Goal: Task Accomplishment & Management: Manage account settings

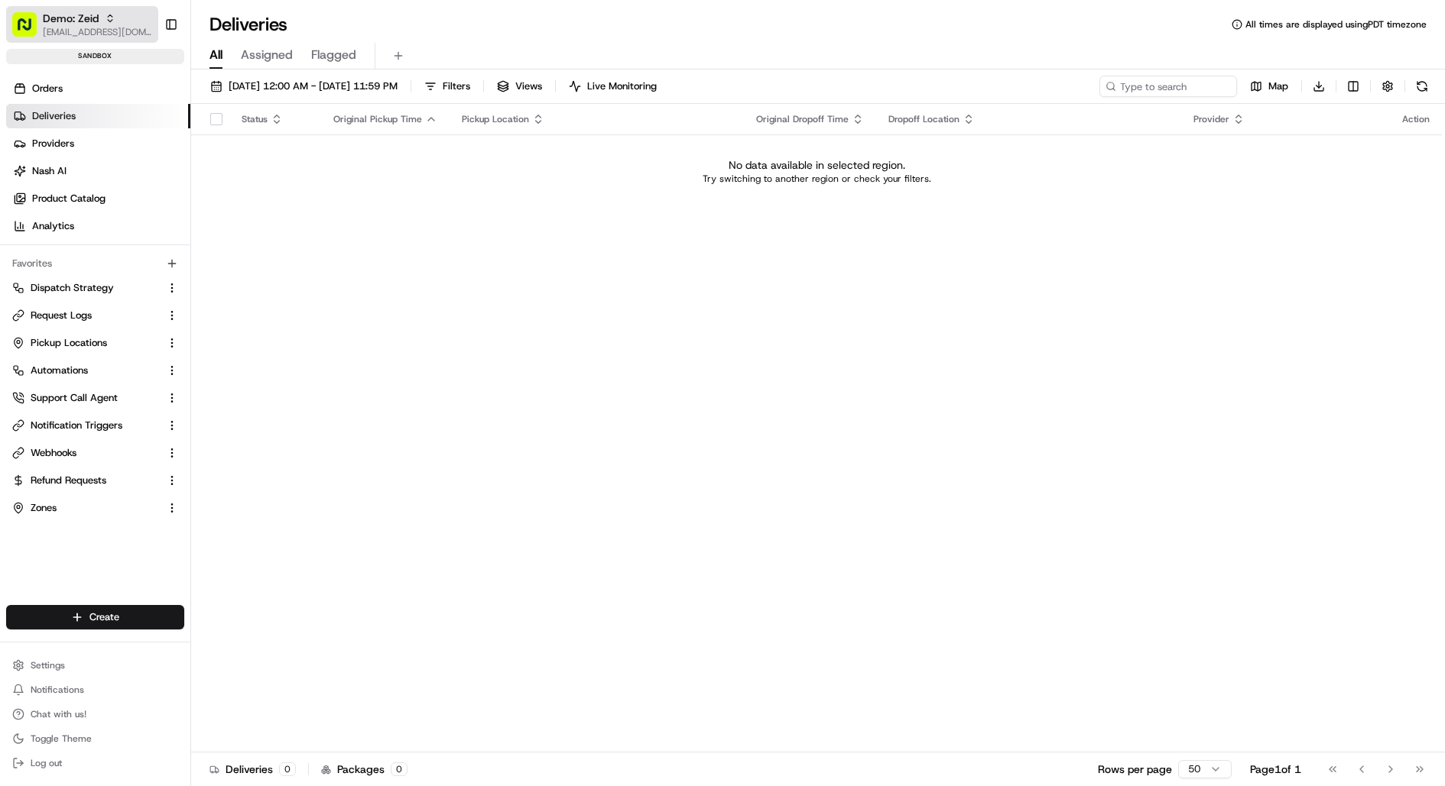
click at [88, 39] on button "Demo: Zeid kareem@usenash.com" at bounding box center [82, 24] width 152 height 37
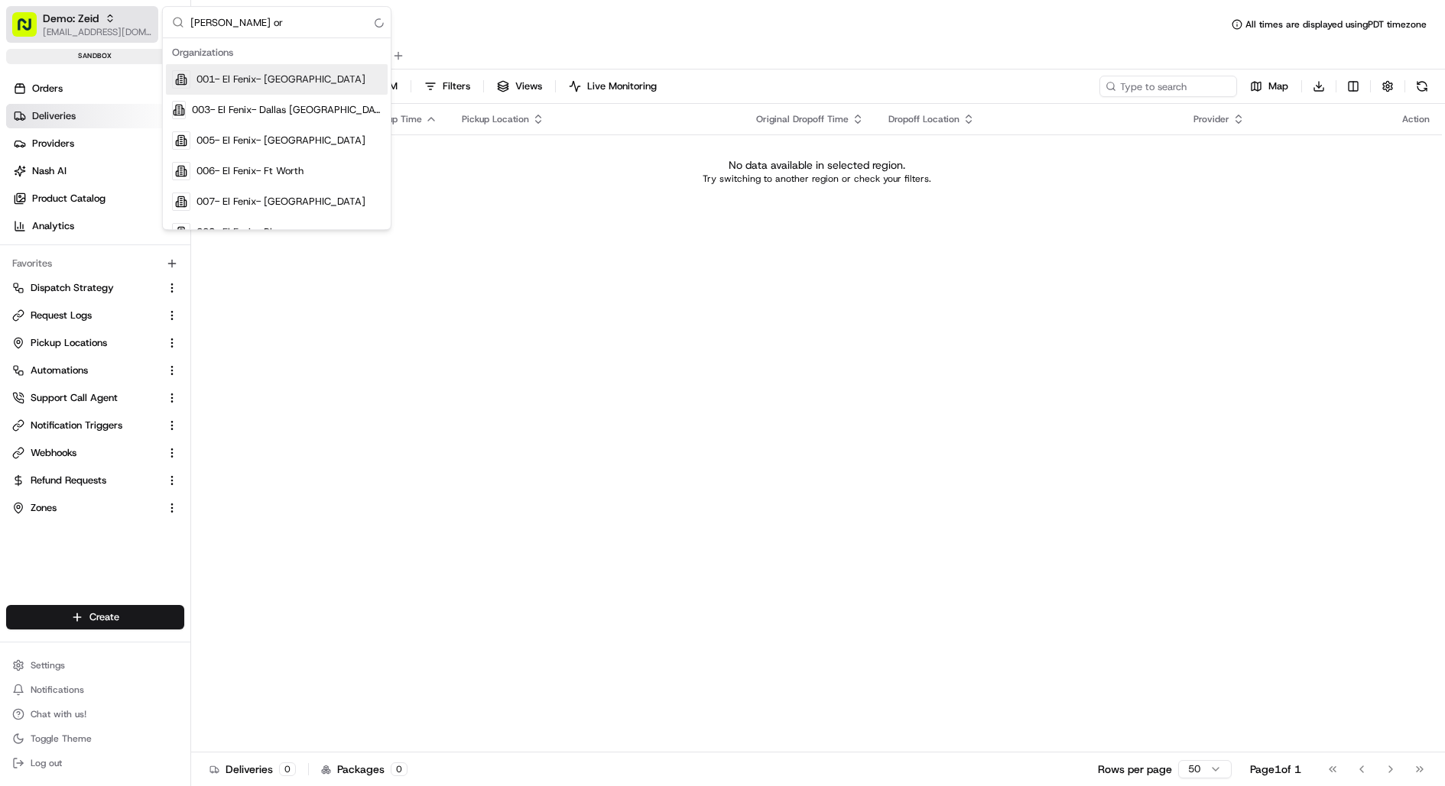
type input "nash org"
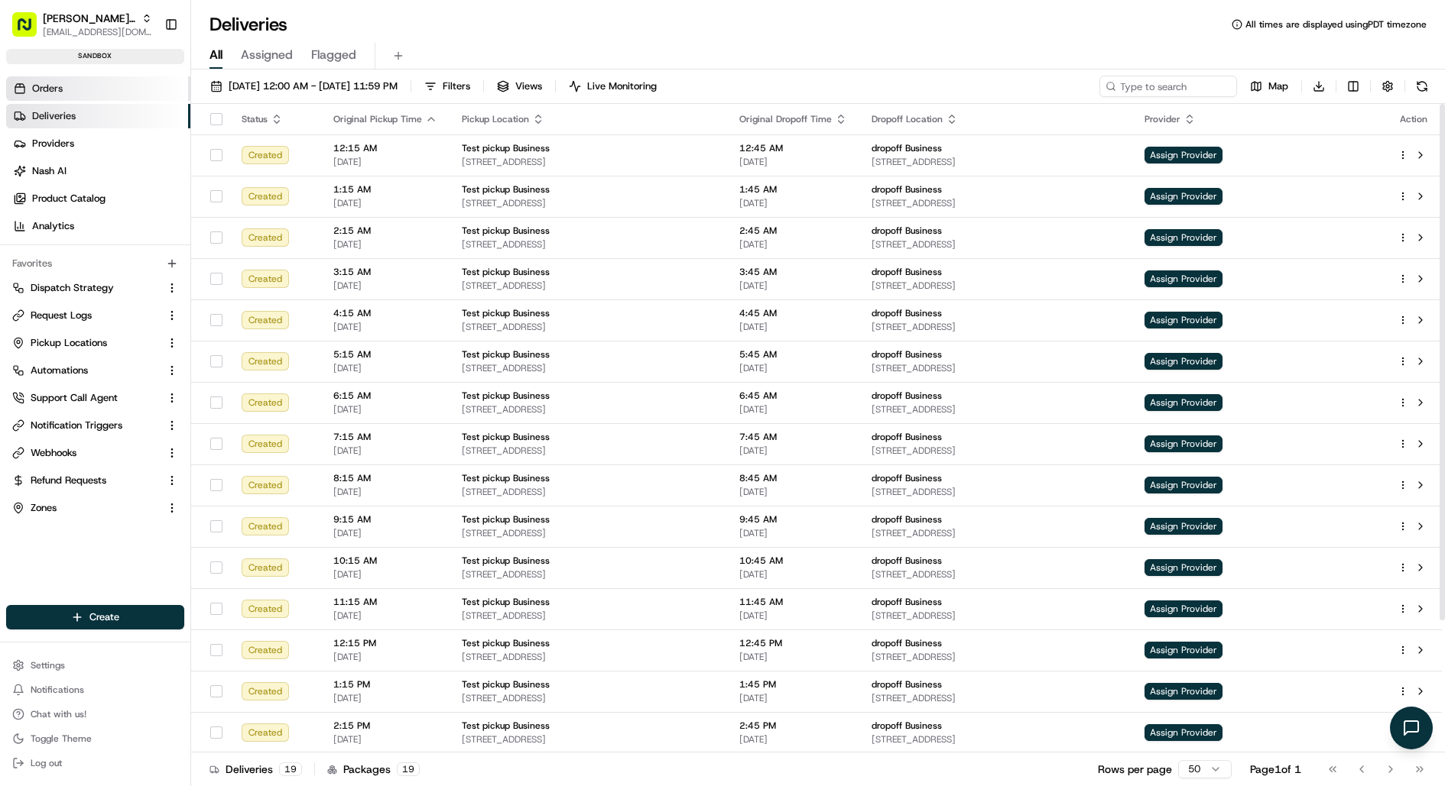
click at [88, 89] on link "Orders" at bounding box center [98, 88] width 184 height 24
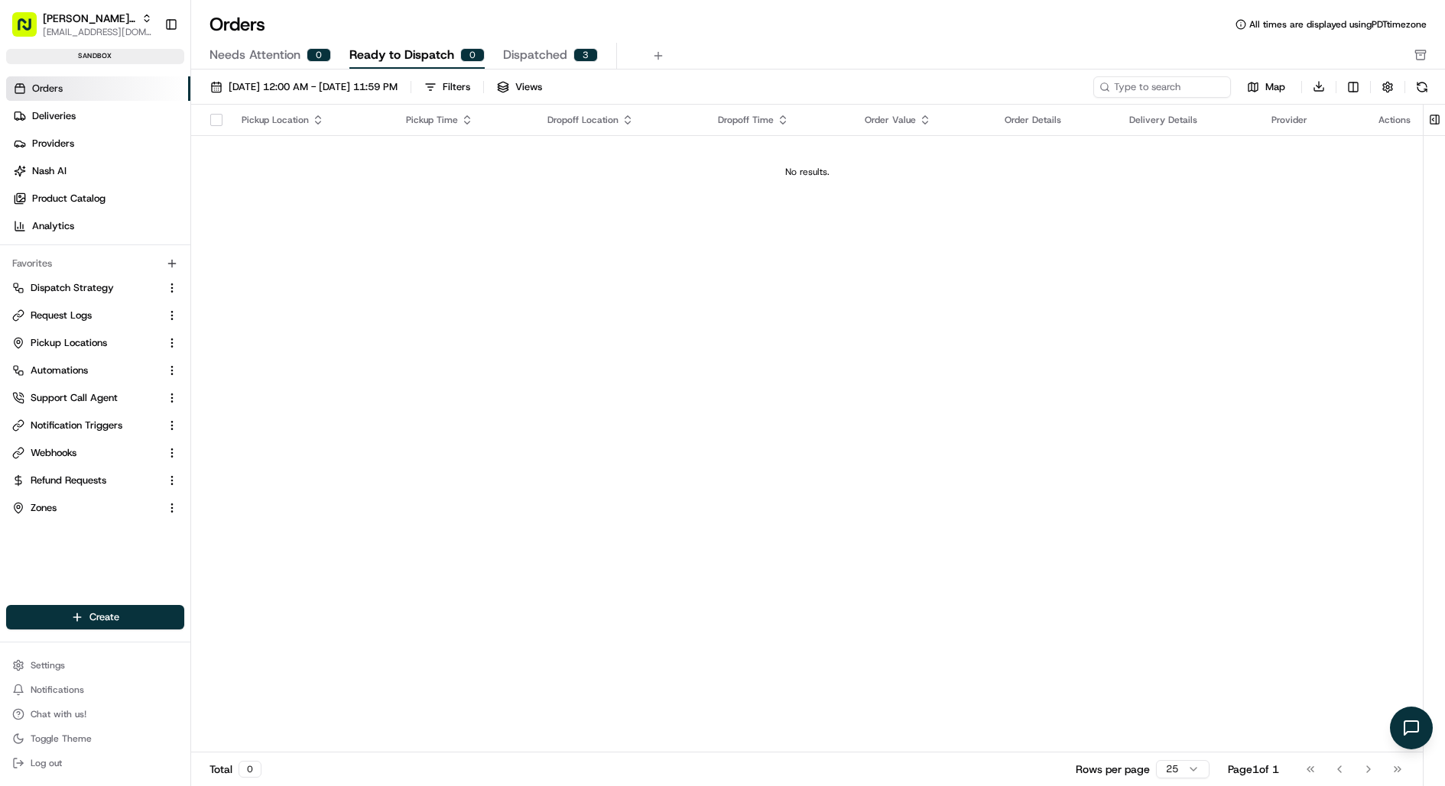
click at [315, 49] on div "0" at bounding box center [318, 55] width 24 height 14
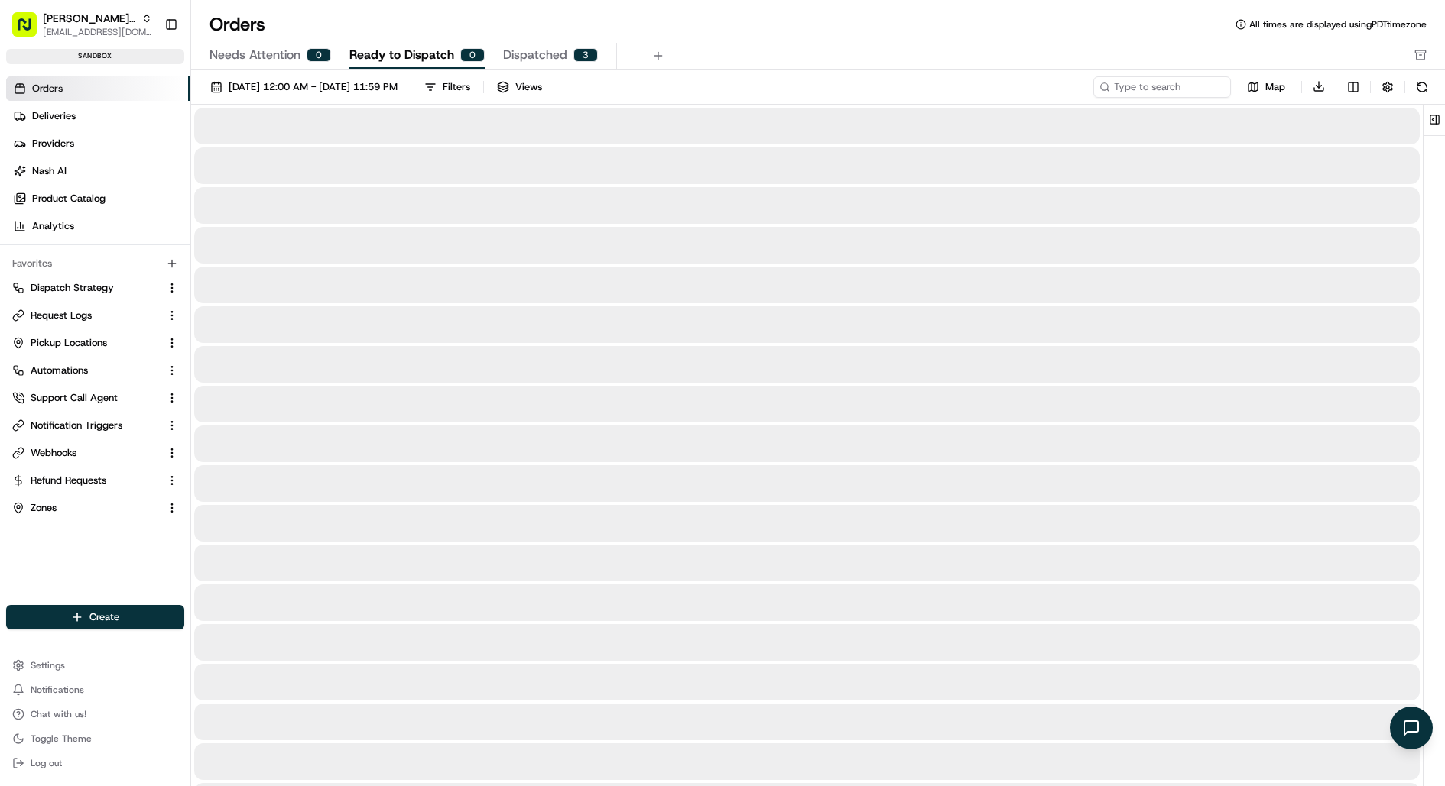
click at [378, 49] on span "Ready to Dispatch" at bounding box center [401, 55] width 105 height 18
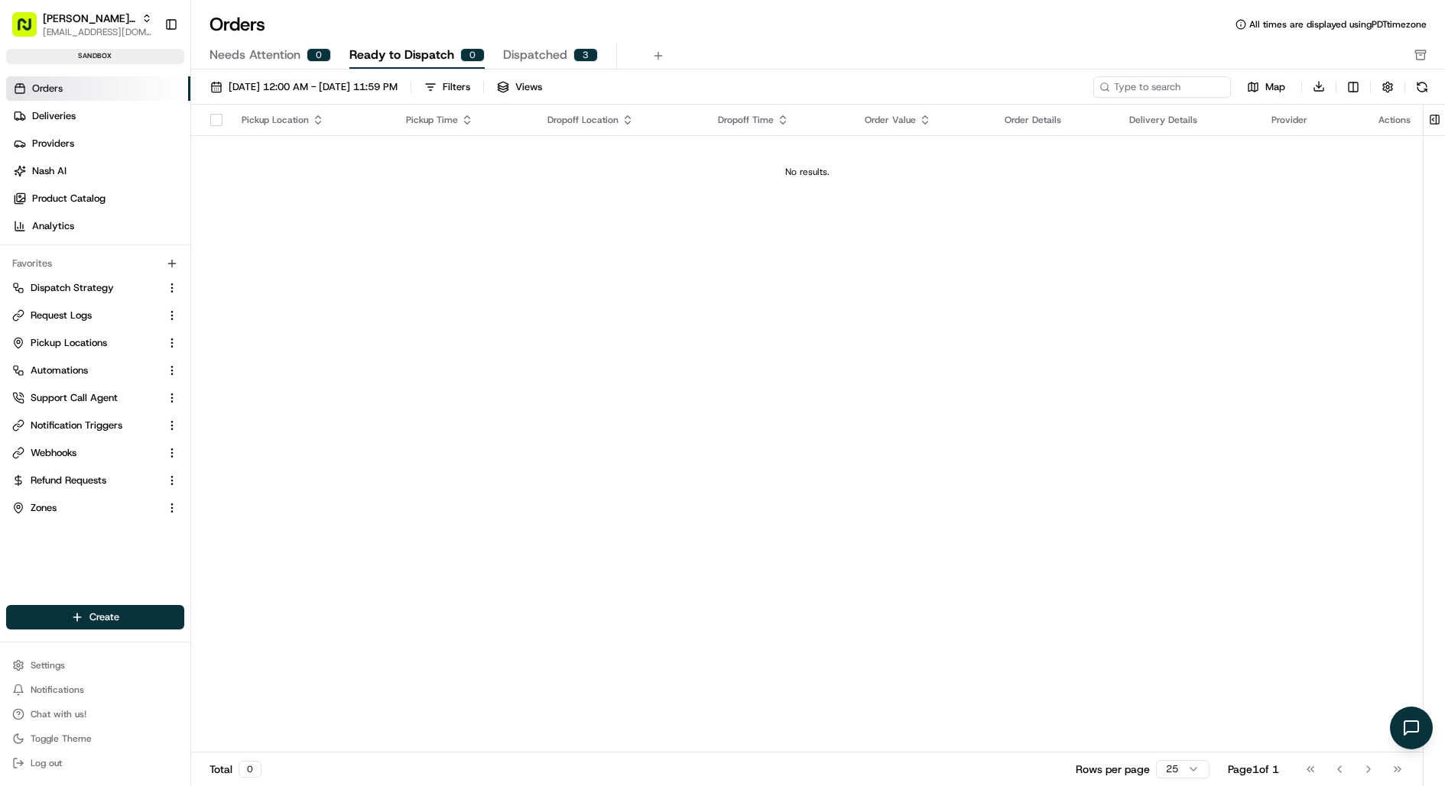
click at [576, 49] on div "3" at bounding box center [585, 55] width 24 height 14
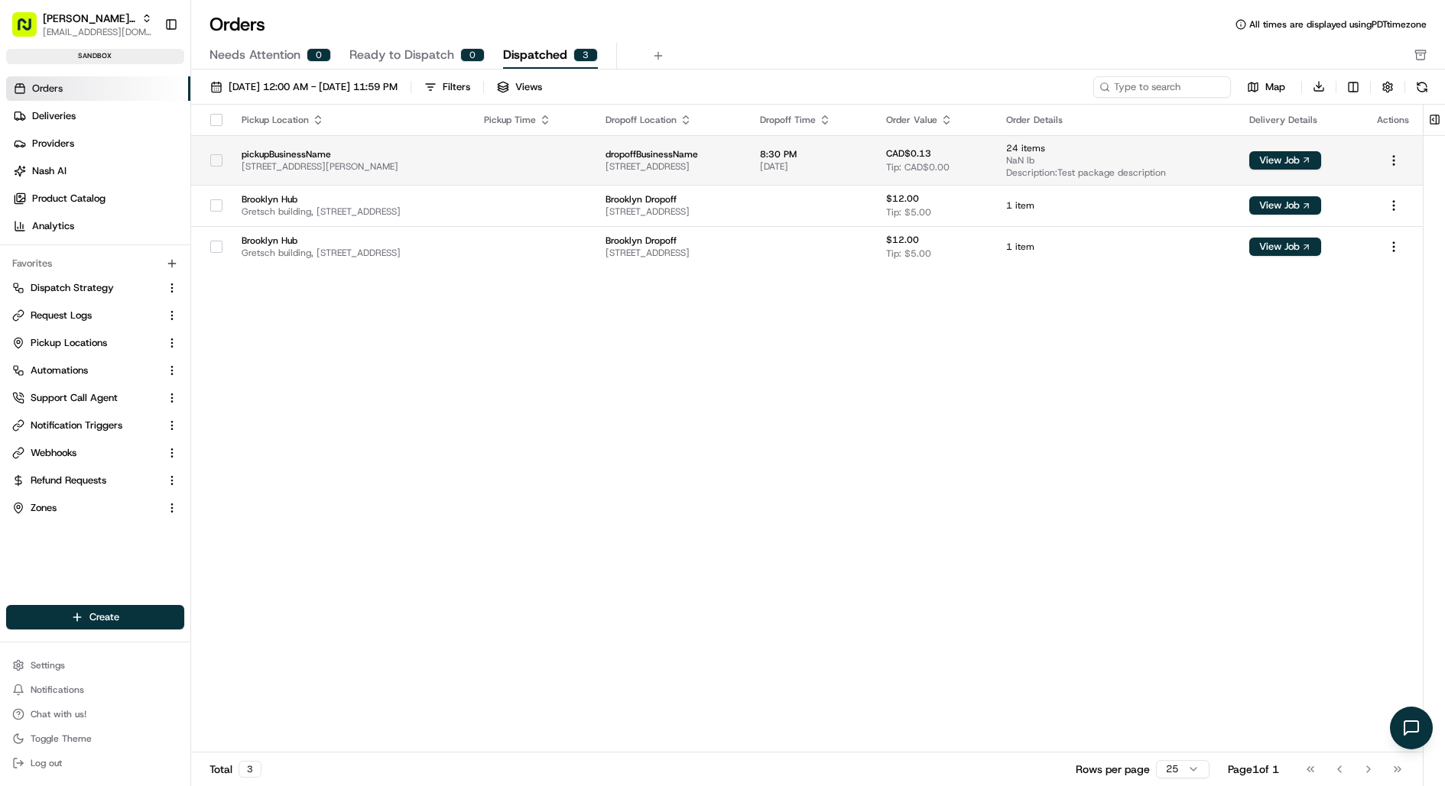
click at [222, 156] on button "button" at bounding box center [216, 160] width 12 height 12
type button "on"
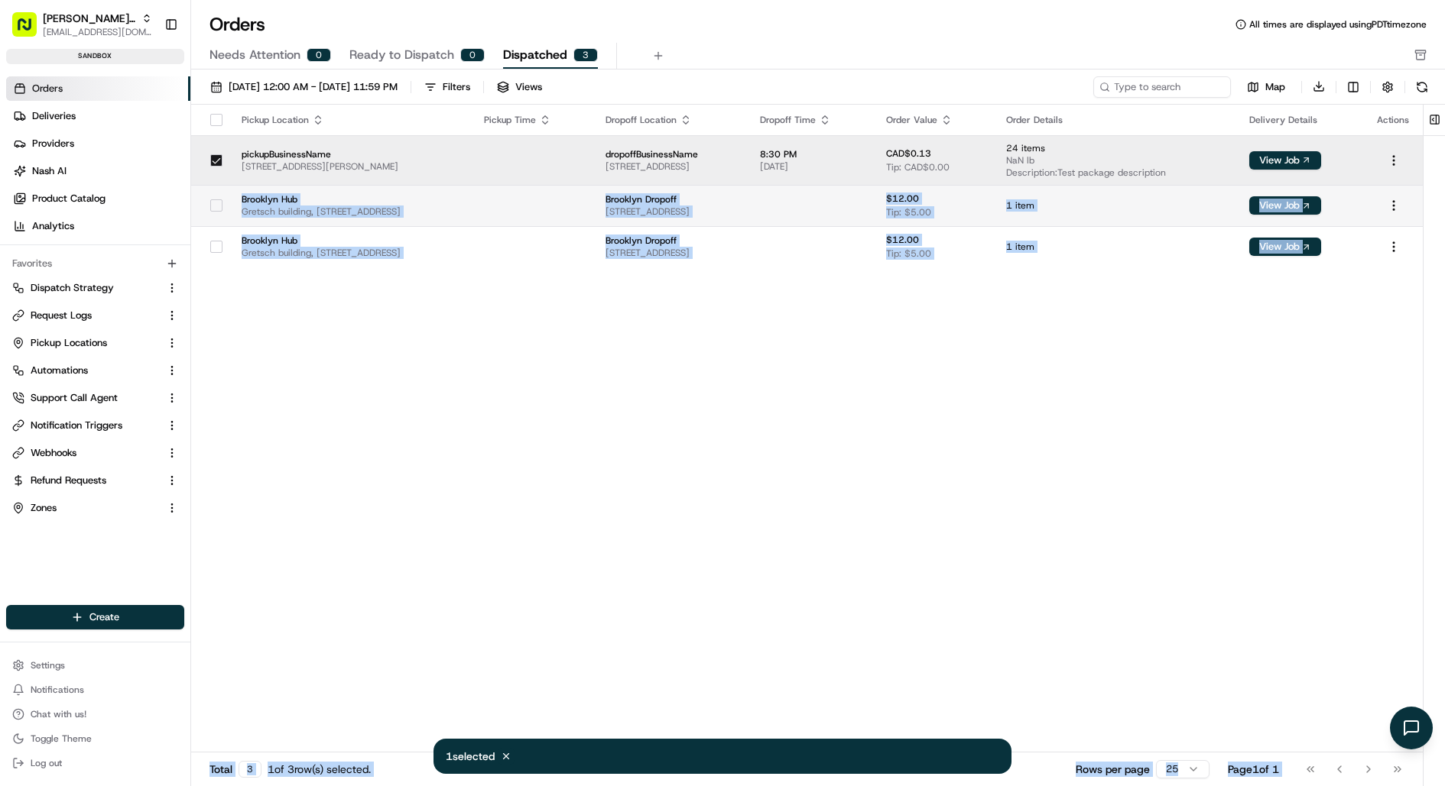
click at [222, 185] on td at bounding box center [210, 205] width 38 height 41
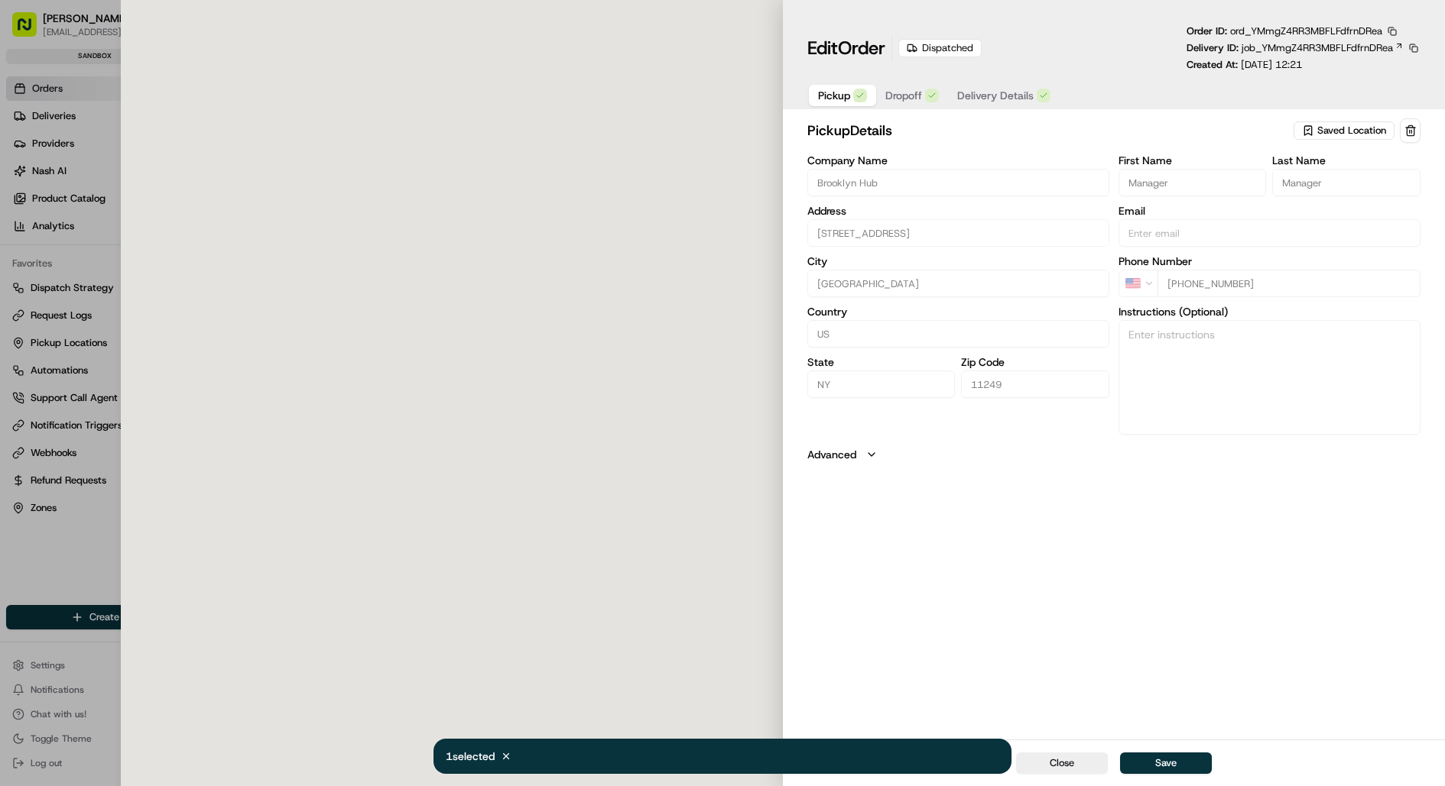
click at [219, 209] on div at bounding box center [452, 393] width 662 height 786
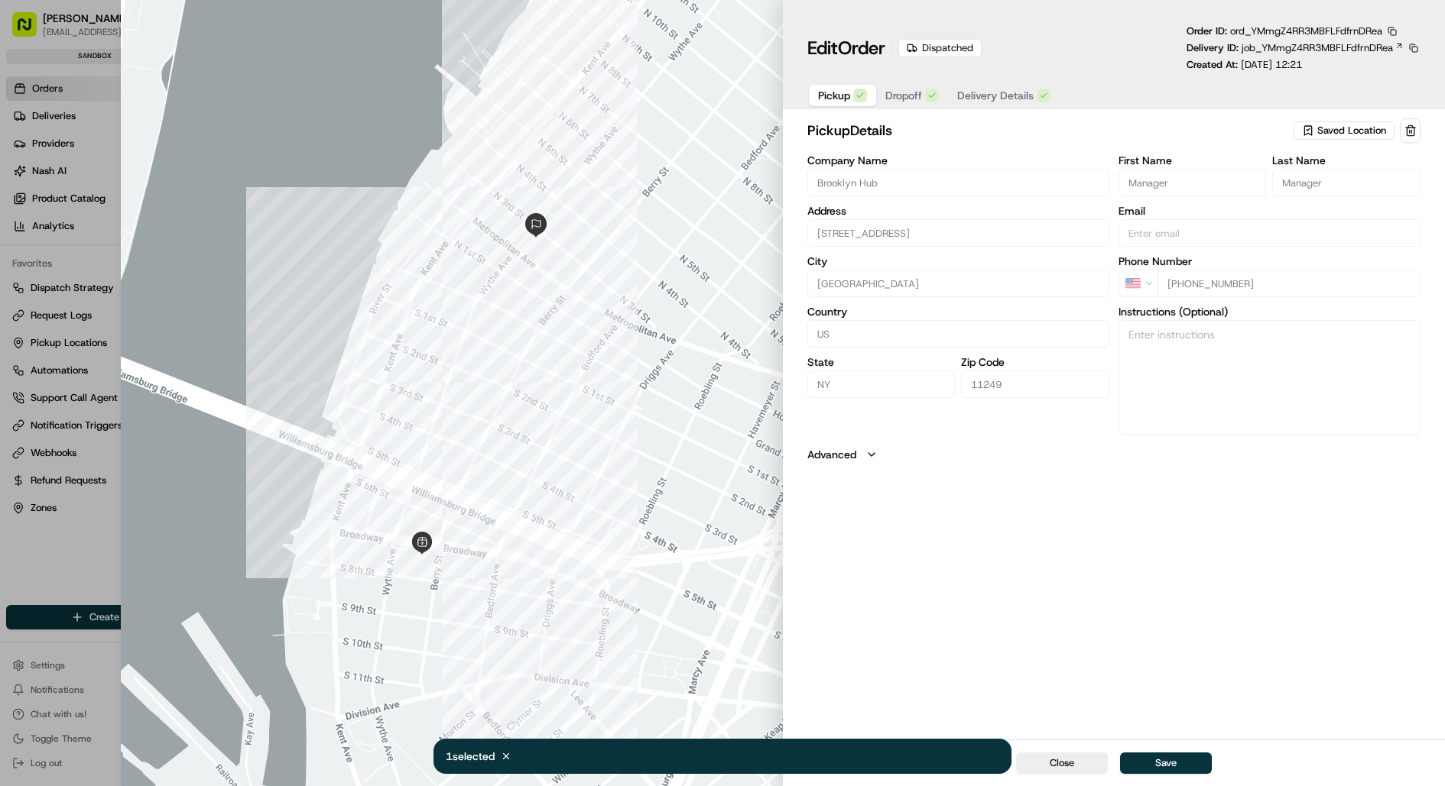
type input "+1"
click at [99, 254] on div at bounding box center [722, 393] width 1445 height 786
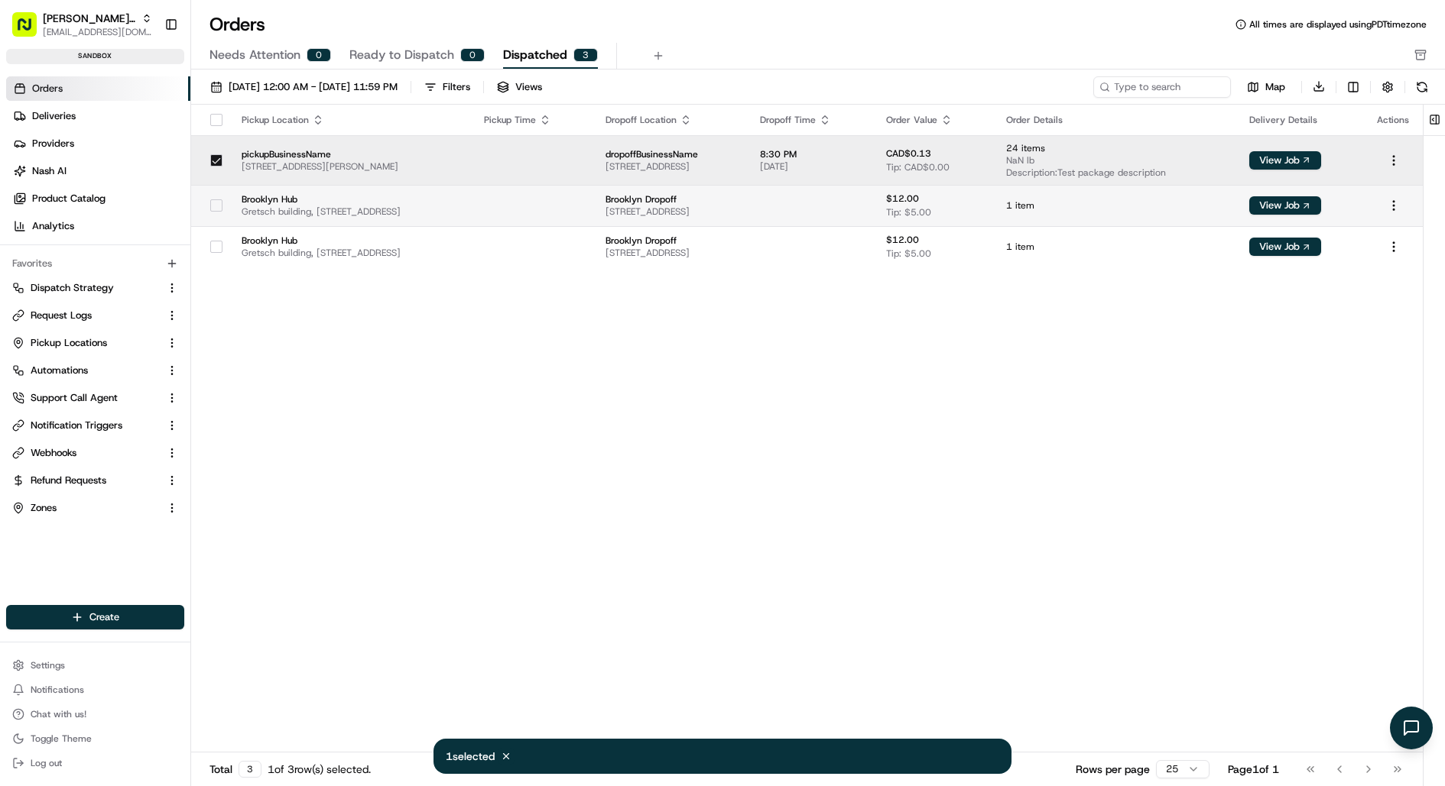
click at [219, 205] on button "button" at bounding box center [216, 205] width 12 height 12
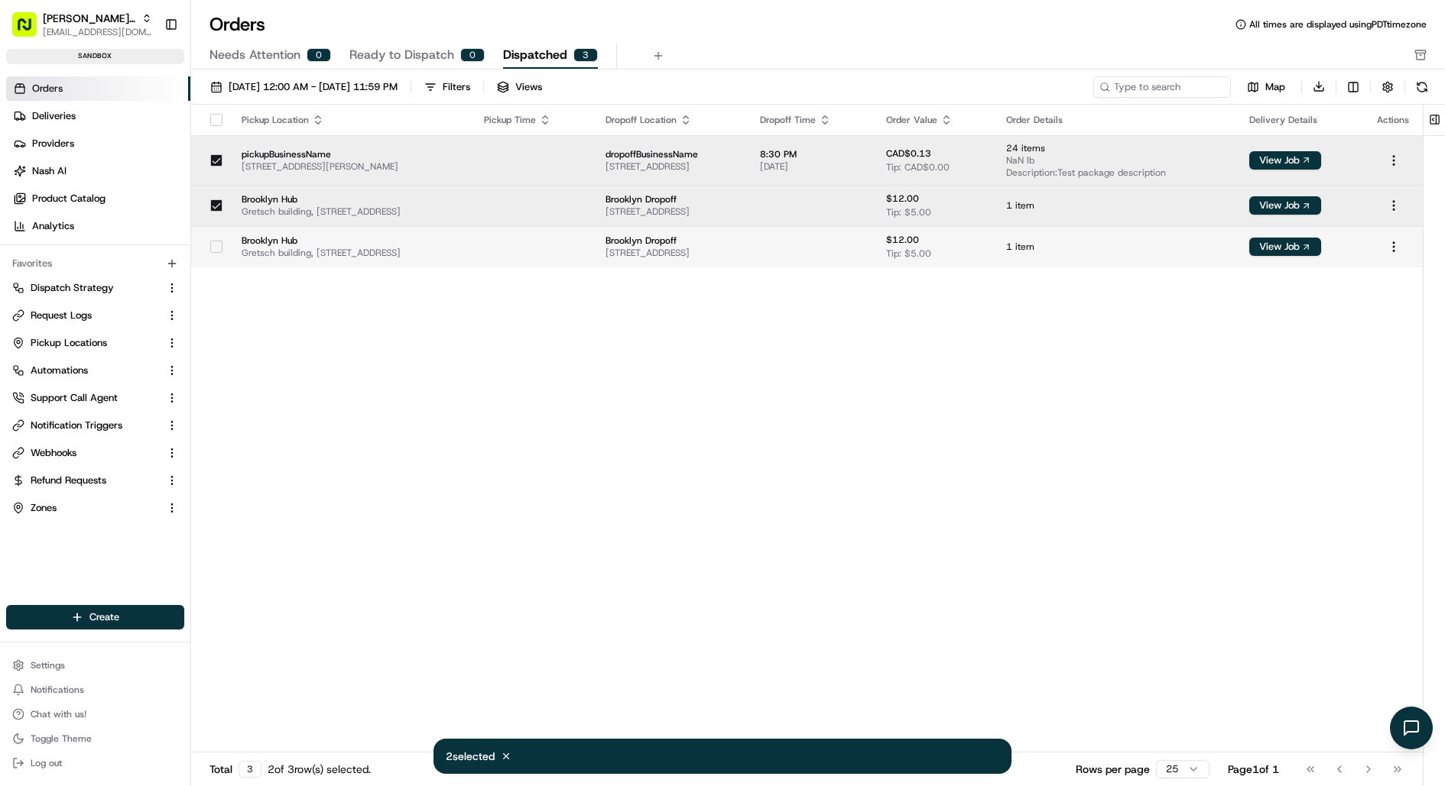
click at [219, 245] on button "button" at bounding box center [216, 247] width 12 height 12
type button "on"
click at [1393, 202] on html "Nash Org kareem@usenash.com Toggle Sidebar sandbox Orders Deliveries Providers …" at bounding box center [722, 393] width 1445 height 786
click at [916, 367] on html "Nash Org kareem@usenash.com Toggle Sidebar sandbox Orders Deliveries Providers …" at bounding box center [722, 393] width 1445 height 786
